Goal: Task Accomplishment & Management: Use online tool/utility

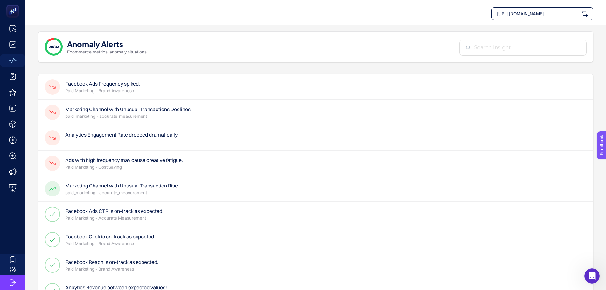
click at [168, 160] on h4 "Ads with high frequency may cause creative fatigue." at bounding box center [124, 160] width 118 height 8
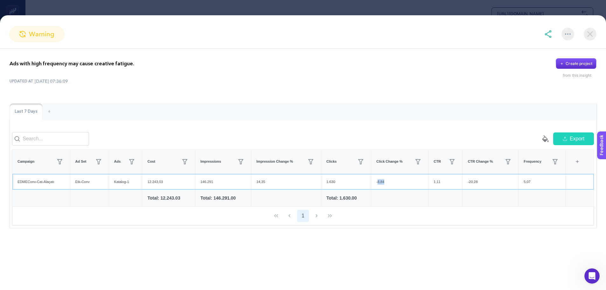
drag, startPoint x: 389, startPoint y: 187, endPoint x: 377, endPoint y: 188, distance: 12.5
click at [377, 188] on div "-8,84" at bounding box center [399, 182] width 57 height 16
click at [592, 33] on img at bounding box center [590, 34] width 13 height 13
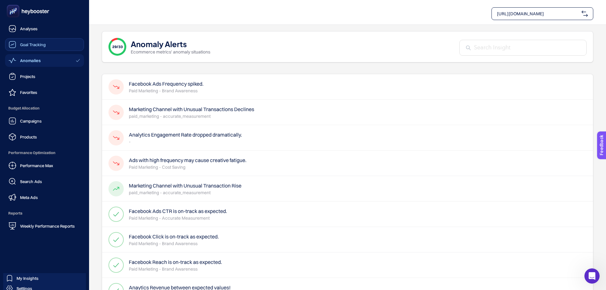
click at [20, 43] on span "Goal Tracking" at bounding box center [33, 44] width 26 height 5
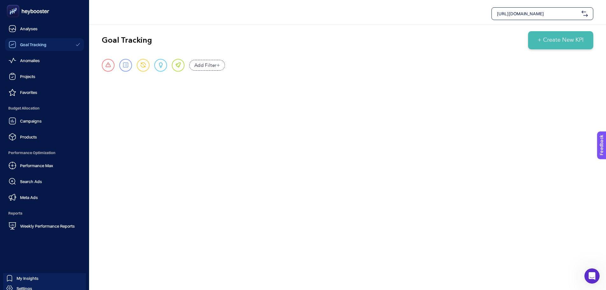
click at [22, 12] on icon at bounding box center [23, 11] width 3 height 4
